Goal: Information Seeking & Learning: Find specific fact

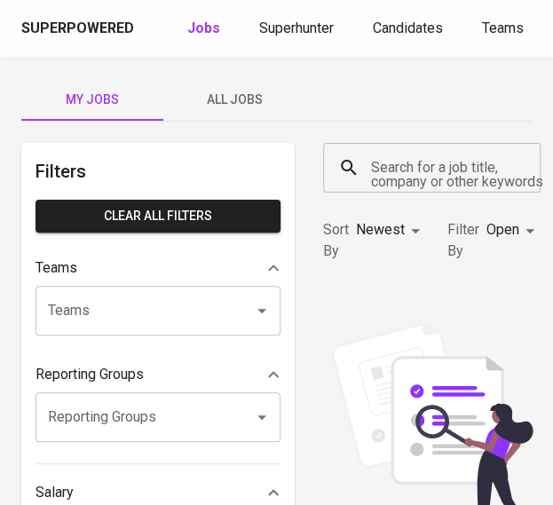
drag, startPoint x: 300, startPoint y: 42, endPoint x: 360, endPoint y: 7, distance: 69.5
click at [303, 40] on div "Superpowered Jobs Superhunter Candidates Teams GlintsGPT NEW F" at bounding box center [276, 28] width 553 height 57
click at [311, 32] on span "Superhunter" at bounding box center [296, 28] width 75 height 17
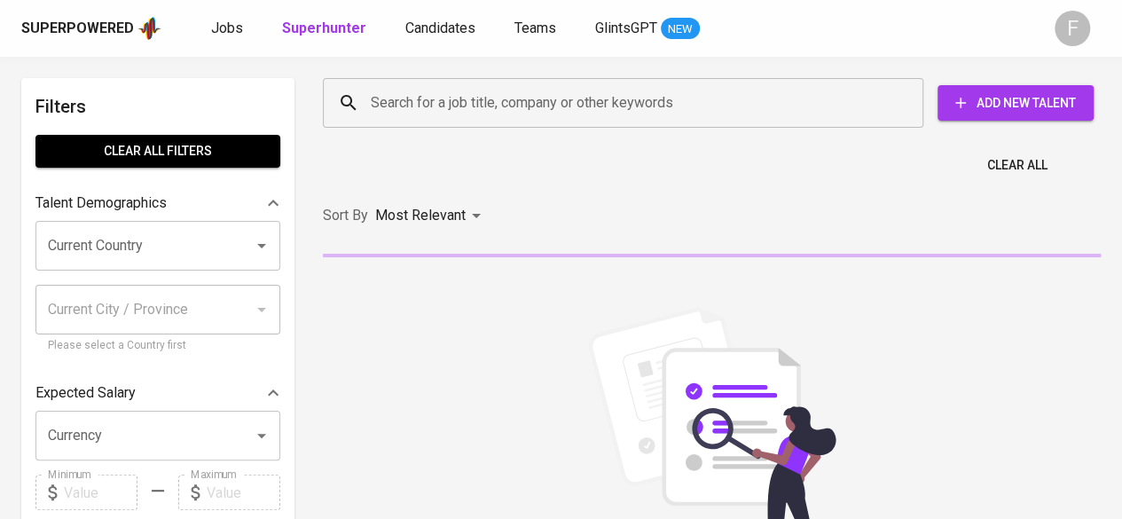
click at [513, 108] on input "Search for a job title, company or other keywords" at bounding box center [627, 103] width 523 height 34
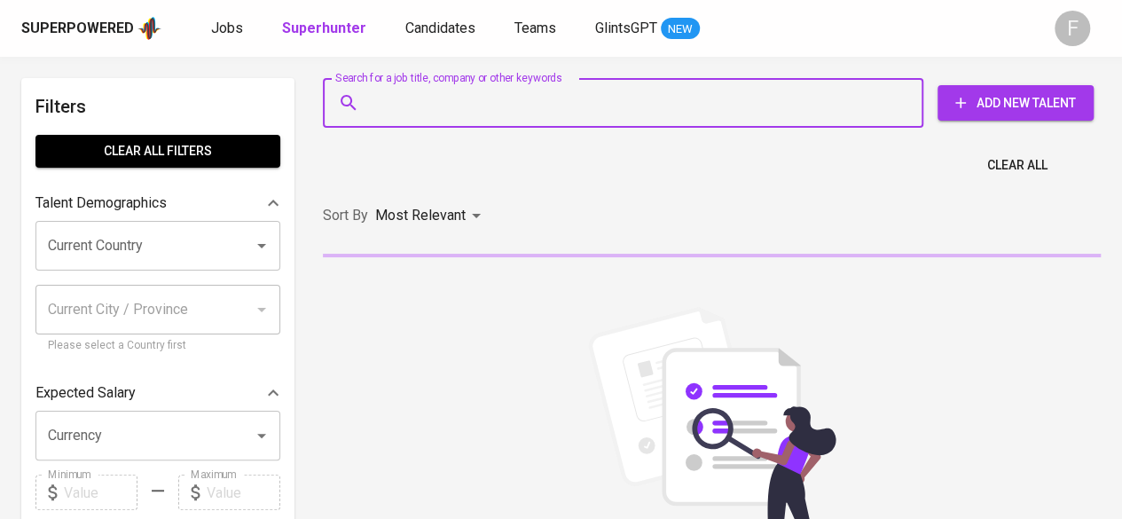
paste input "[EMAIL_ADDRESS][DOMAIN_NAME]"
type input "[EMAIL_ADDRESS][DOMAIN_NAME]"
